Goal: Task Accomplishment & Management: Complete application form

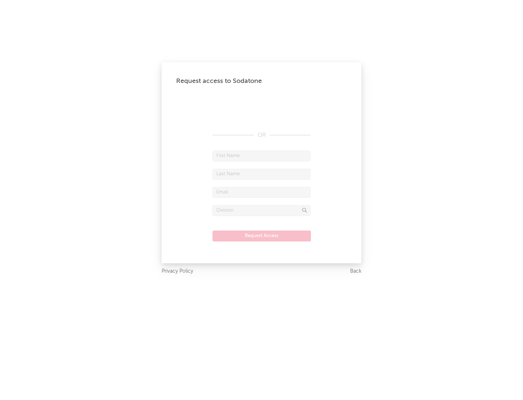
click at [262, 156] on input "text" at bounding box center [262, 155] width 98 height 11
type input "[PERSON_NAME]"
click at [262, 174] on input "text" at bounding box center [262, 174] width 98 height 11
type input "[PERSON_NAME]"
click at [262, 192] on input "text" at bounding box center [262, 192] width 98 height 11
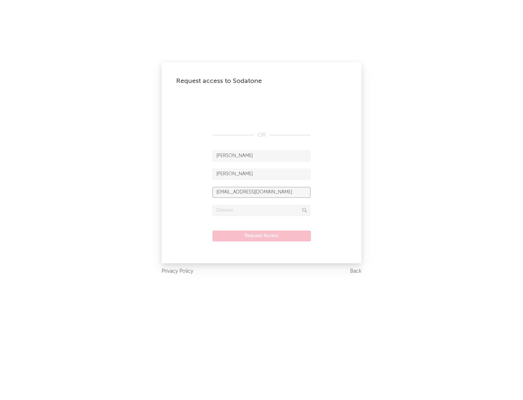
type input "[EMAIL_ADDRESS][DOMAIN_NAME]"
click at [262, 210] on input "text" at bounding box center [262, 210] width 98 height 11
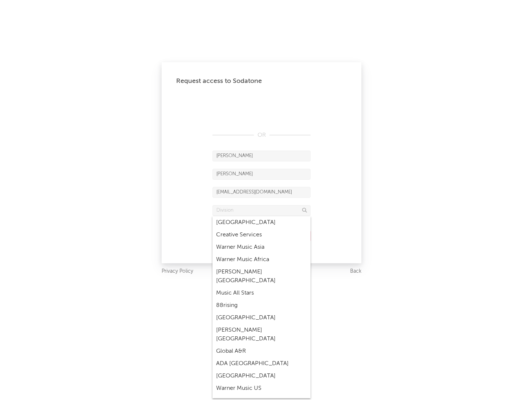
click at [262, 287] on div "Music All Stars" at bounding box center [262, 293] width 98 height 12
type input "Music All Stars"
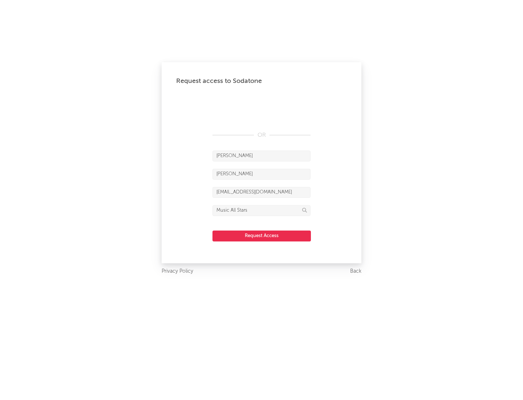
click at [262, 236] on button "Request Access" at bounding box center [262, 235] width 99 height 11
